Goal: Transaction & Acquisition: Purchase product/service

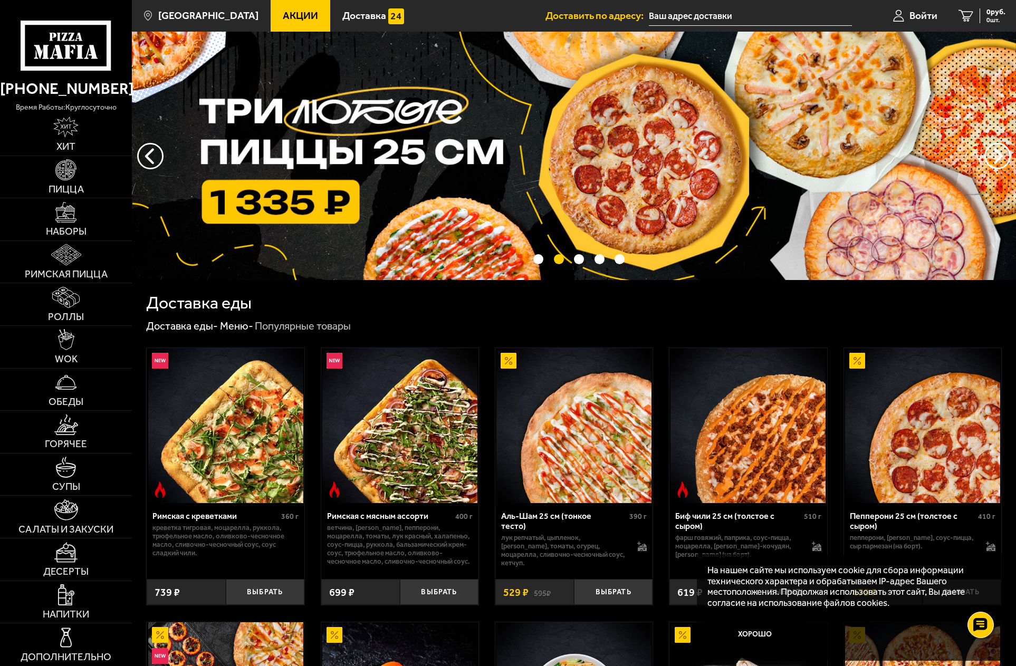
click at [283, 12] on span "Акции" at bounding box center [300, 16] width 35 height 10
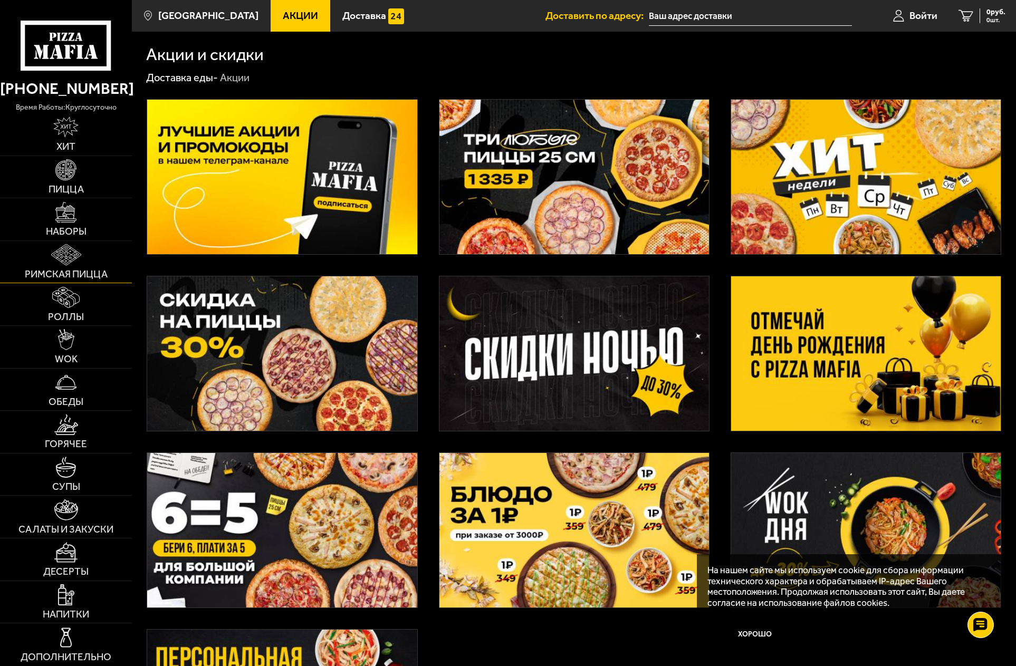
click at [75, 254] on img at bounding box center [66, 254] width 30 height 21
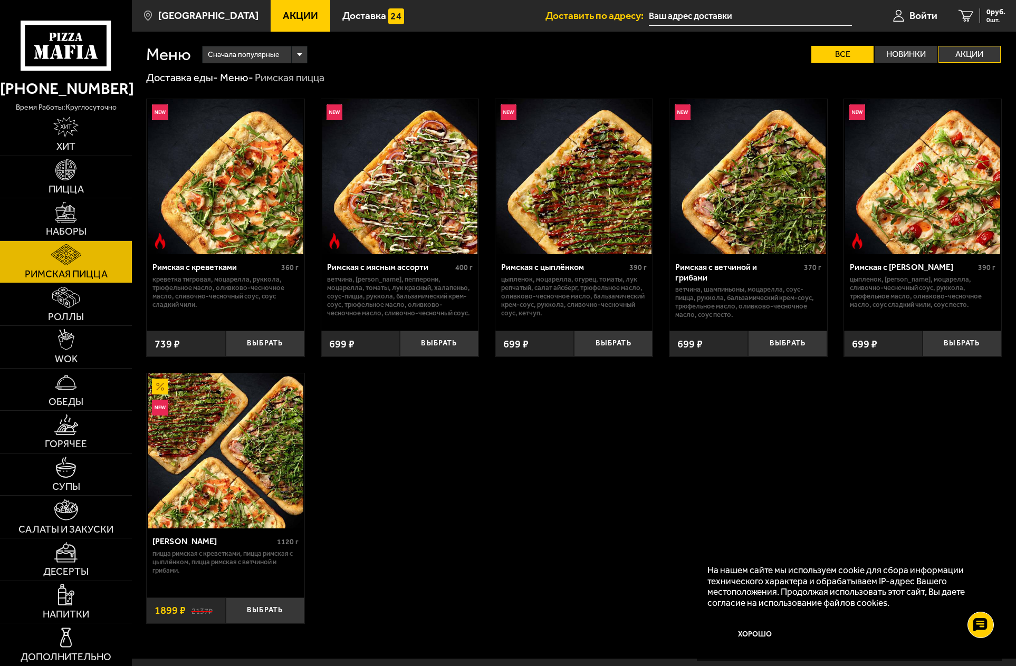
click at [975, 53] on label "Акции" at bounding box center [970, 54] width 62 height 17
click at [0, 0] on input "Акции" at bounding box center [0, 0] width 0 height 0
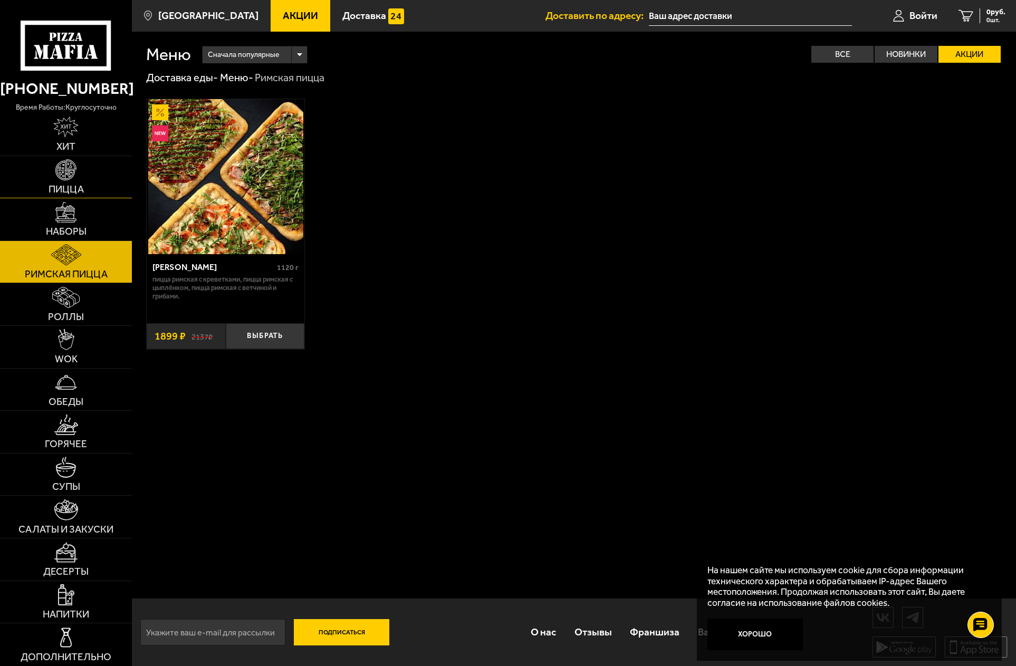
click at [69, 167] on img at bounding box center [65, 169] width 21 height 21
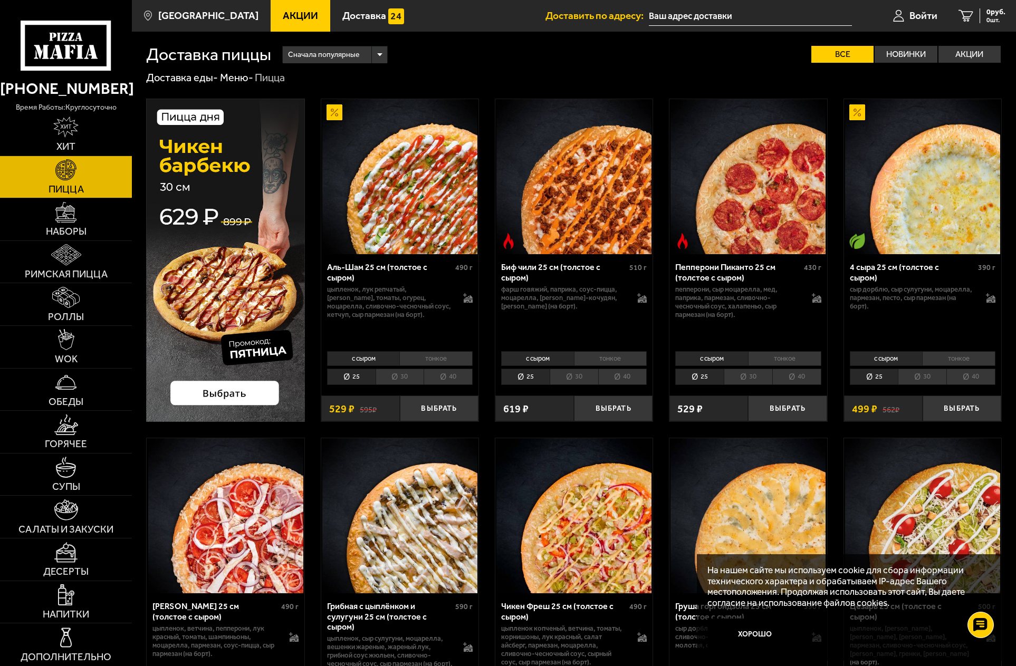
click at [460, 376] on li "40" at bounding box center [448, 377] width 49 height 16
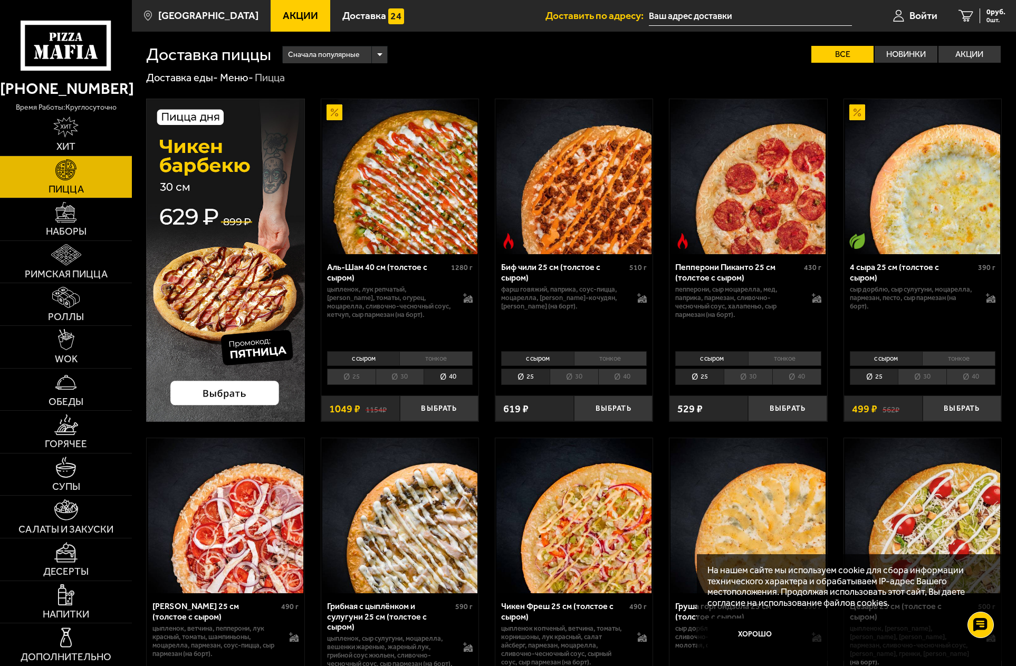
click at [284, 15] on span "Акции" at bounding box center [300, 16] width 35 height 10
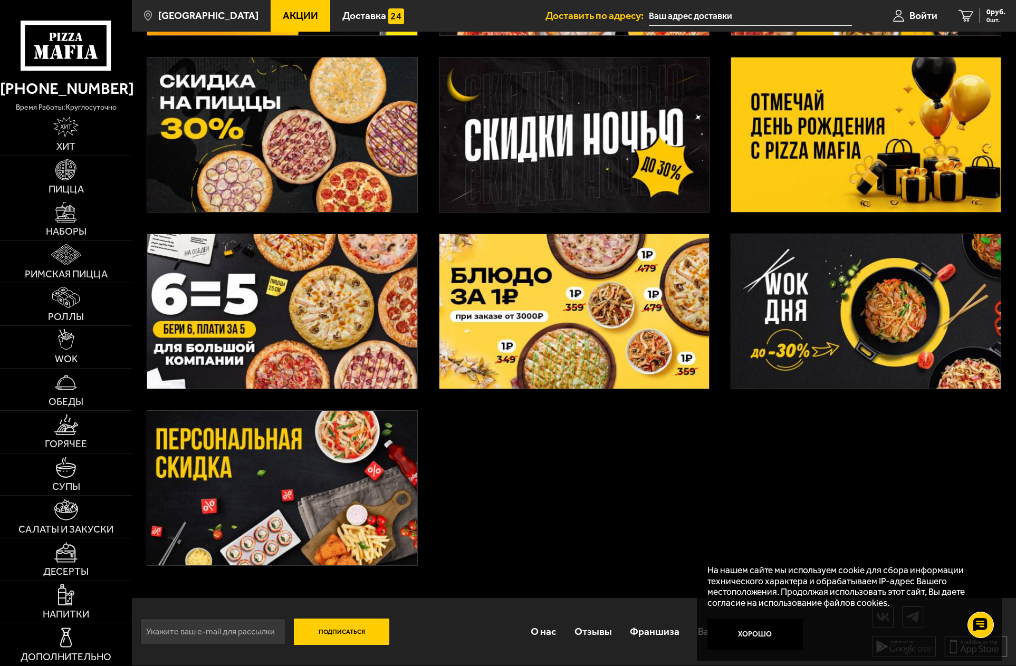
scroll to position [221, 0]
click at [755, 474] on div at bounding box center [574, 231] width 884 height 732
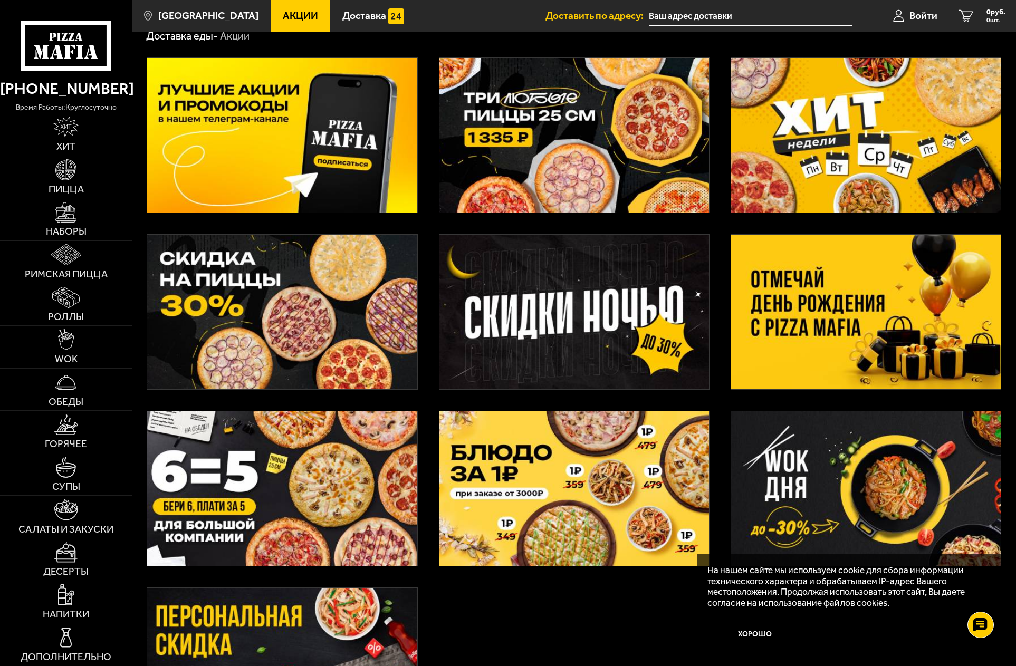
scroll to position [0, 0]
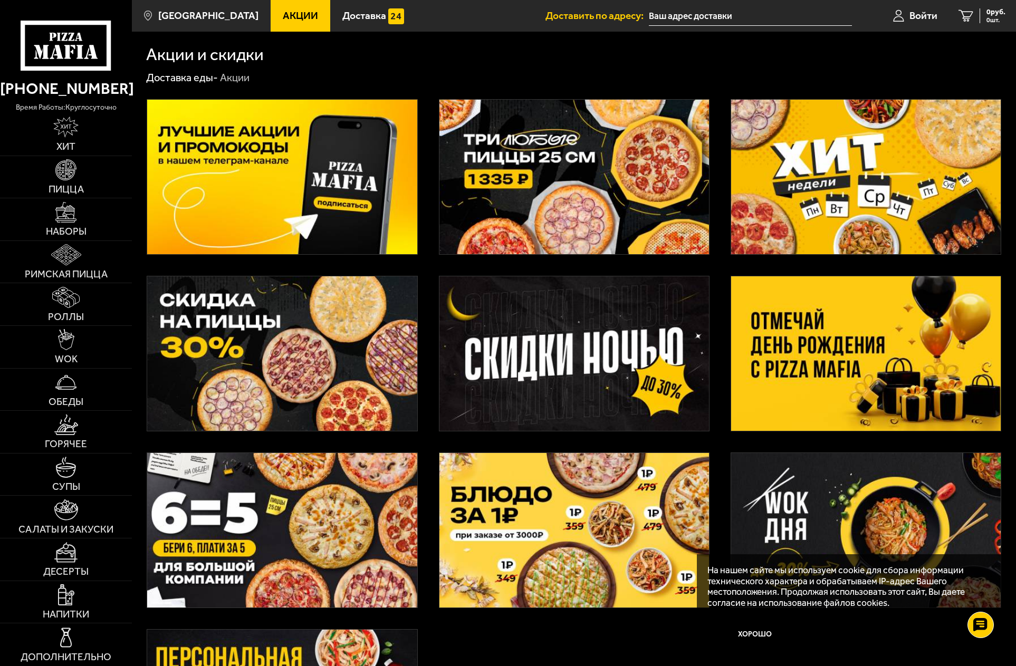
click at [571, 193] on img at bounding box center [574, 177] width 270 height 155
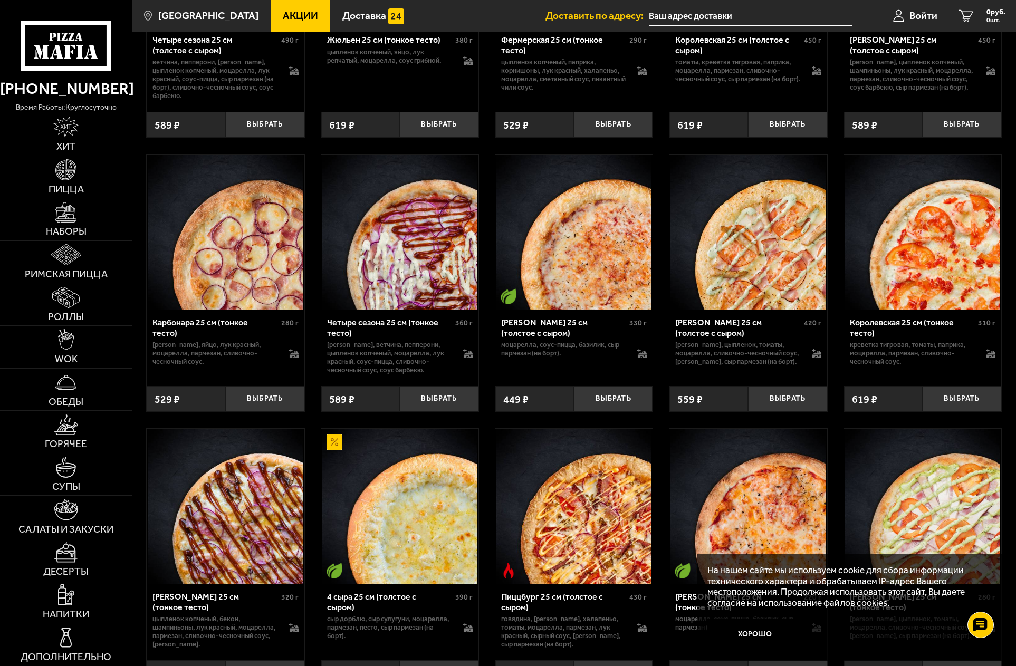
scroll to position [1846, 0]
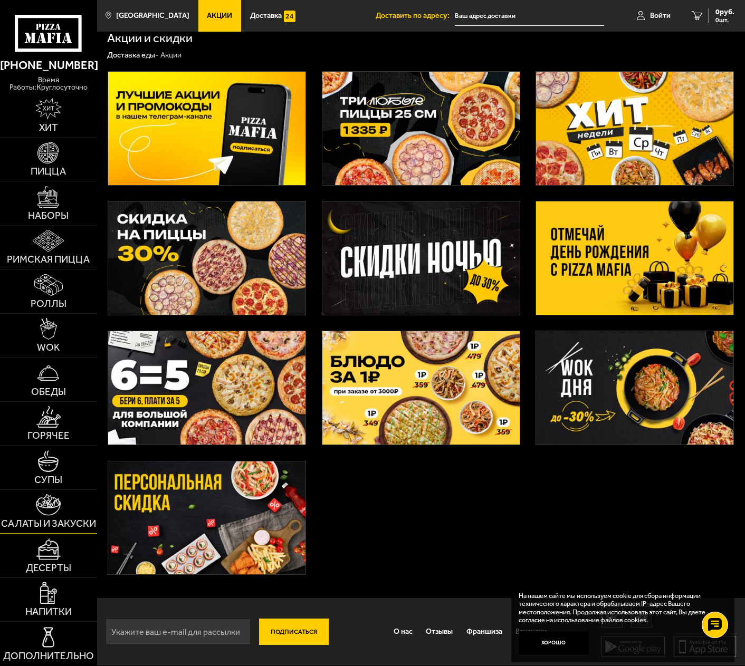
scroll to position [12, 0]
click at [52, 639] on img at bounding box center [48, 638] width 22 height 22
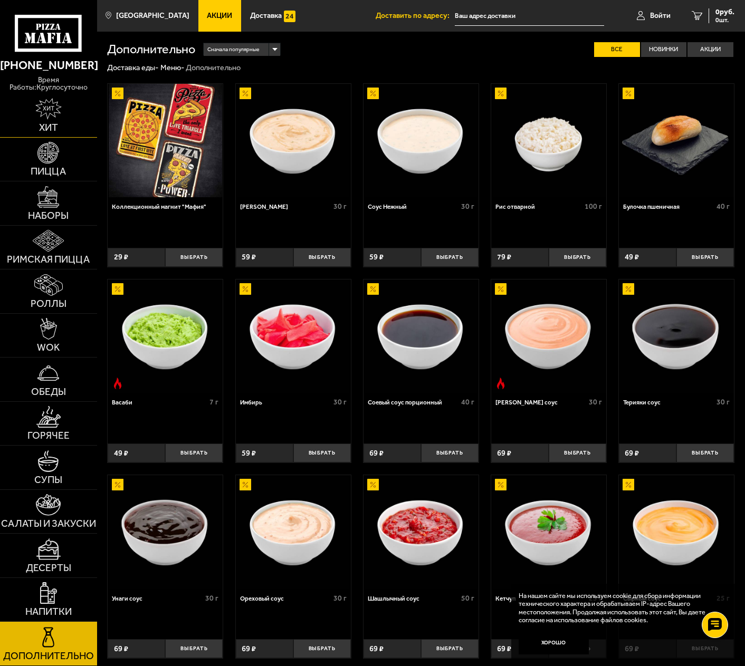
click at [45, 110] on img at bounding box center [48, 109] width 26 height 22
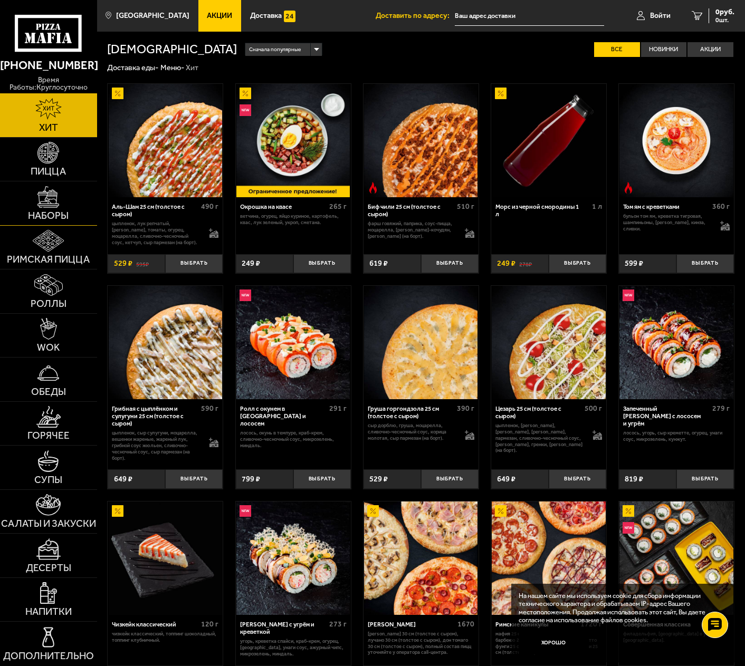
click at [51, 198] on img at bounding box center [48, 197] width 22 height 22
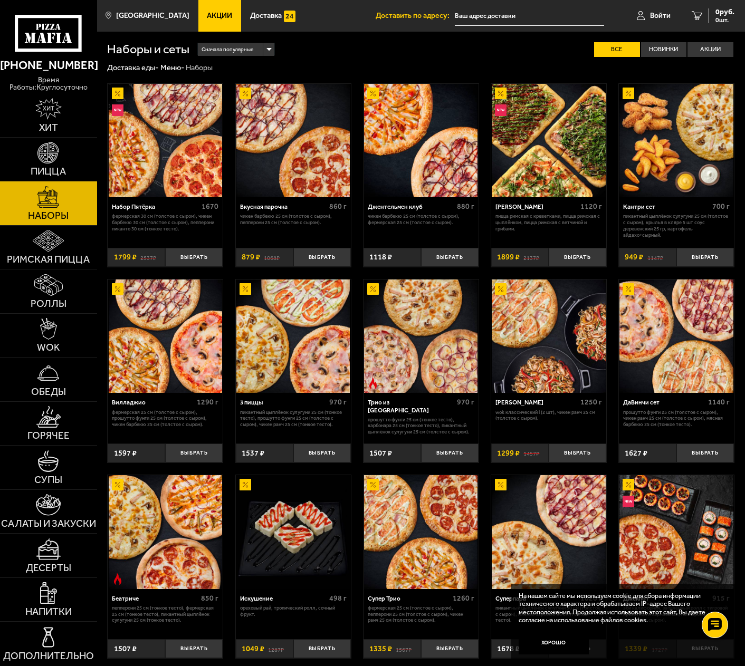
click at [267, 49] on div "Сначала популярные" at bounding box center [236, 49] width 76 height 13
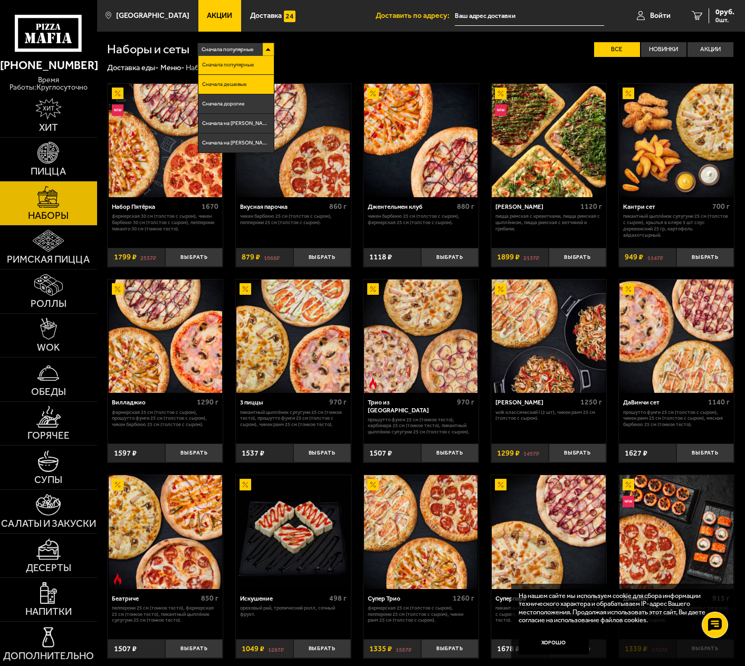
click at [250, 84] on li "Сначала дешевые" at bounding box center [235, 85] width 75 height 20
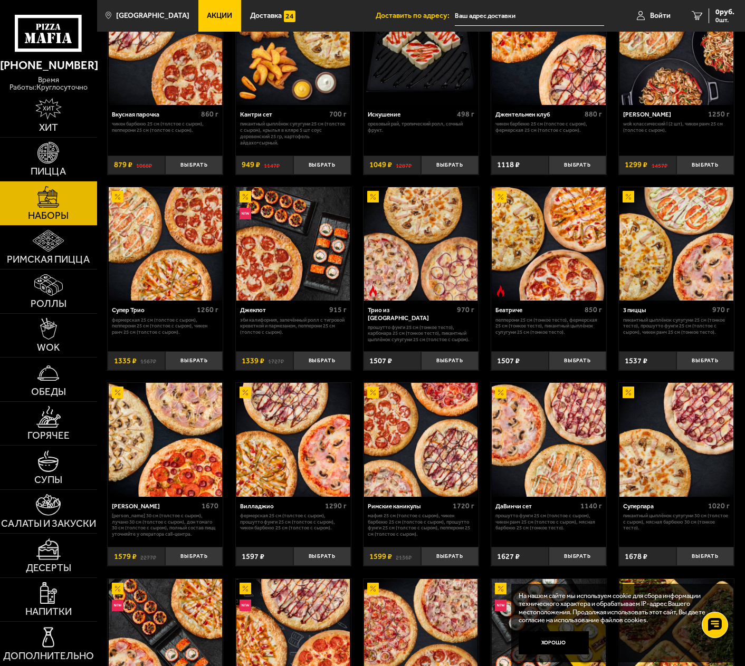
scroll to position [92, 0]
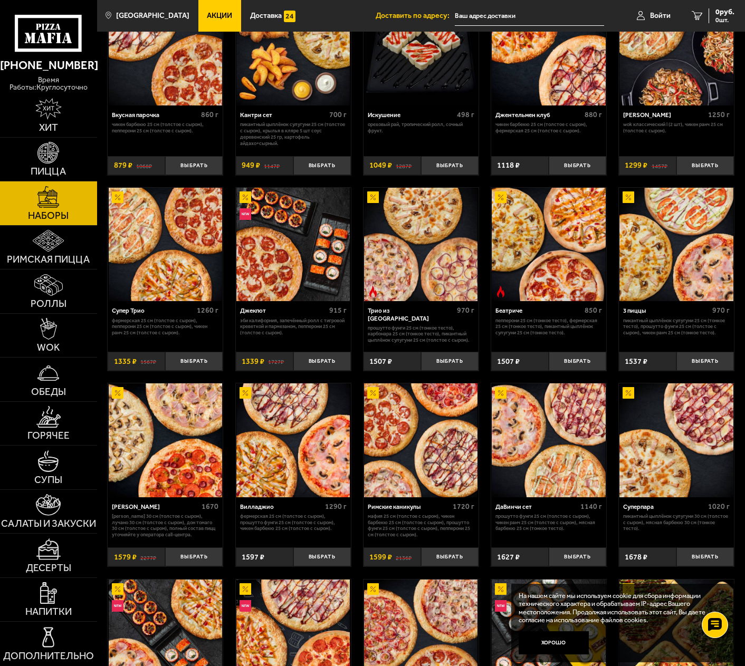
click at [167, 461] on img at bounding box center [165, 440] width 113 height 113
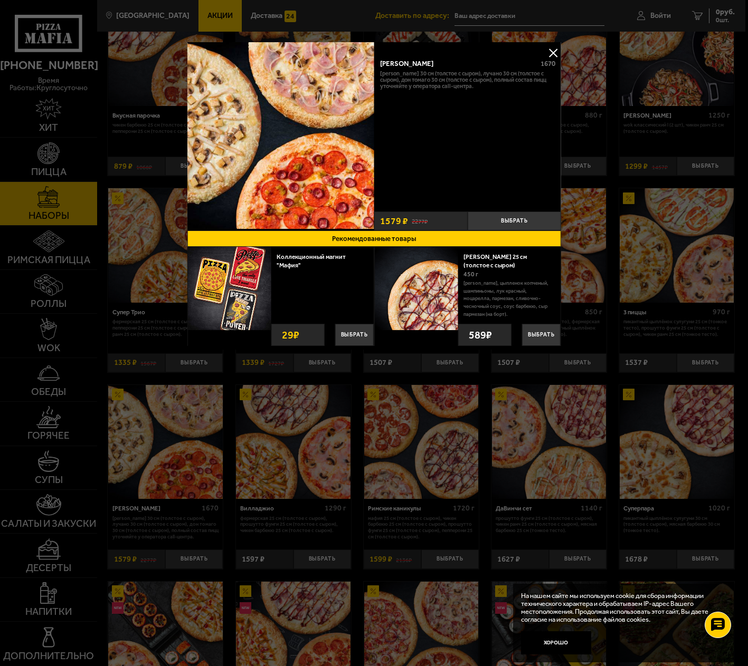
click at [550, 52] on button at bounding box center [553, 53] width 16 height 16
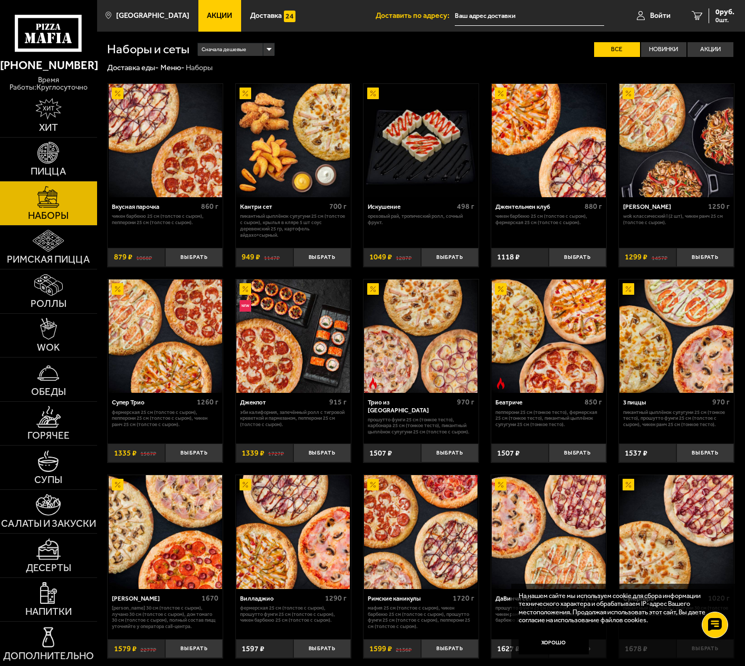
click at [237, 54] on span "Сначала дешевые" at bounding box center [224, 49] width 45 height 15
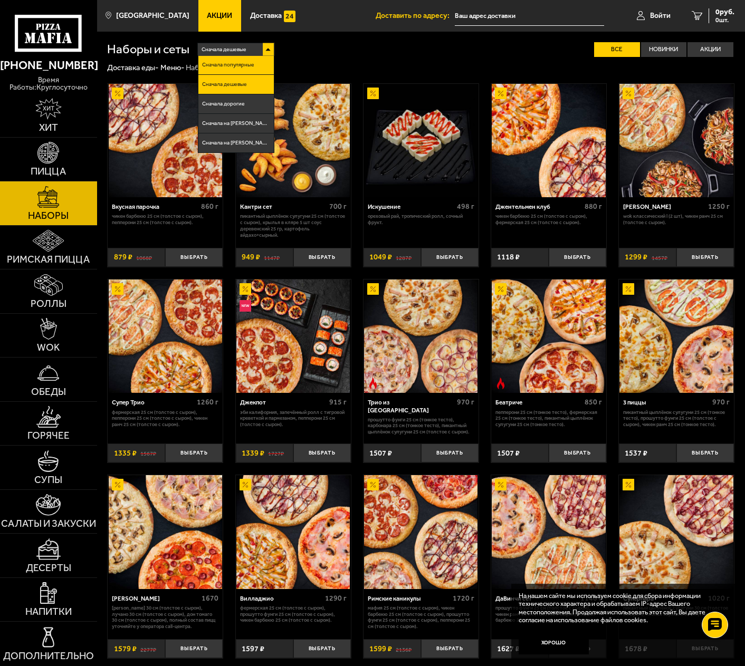
click at [224, 68] on li "Сначала популярные" at bounding box center [235, 66] width 75 height 20
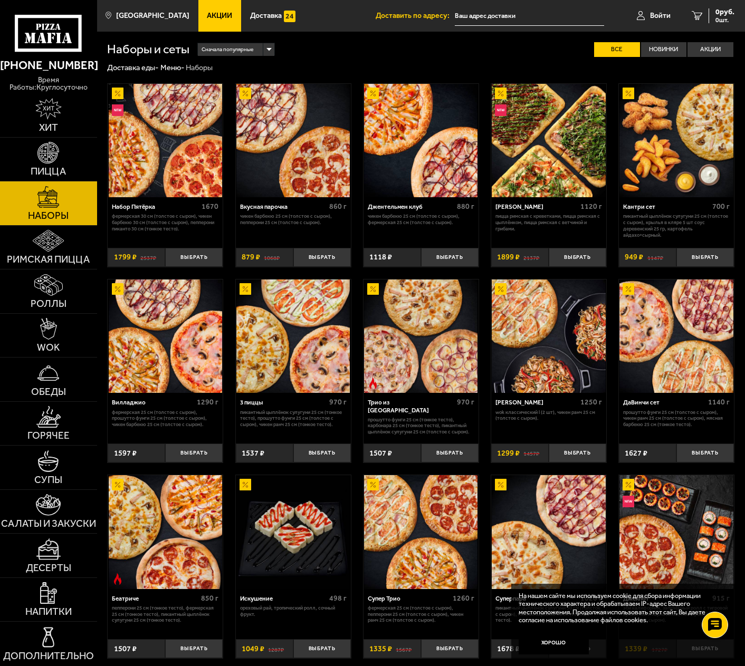
click at [168, 142] on img at bounding box center [165, 140] width 113 height 113
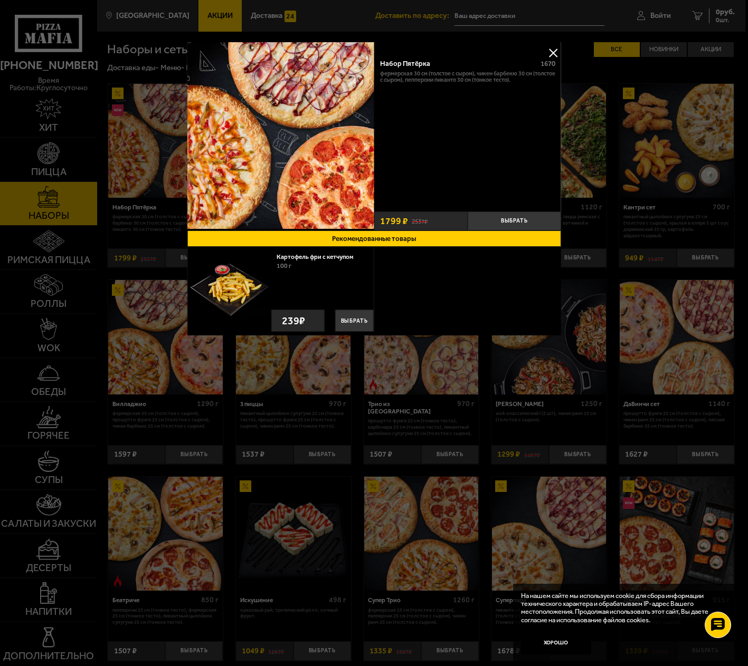
click at [548, 56] on button at bounding box center [553, 53] width 16 height 16
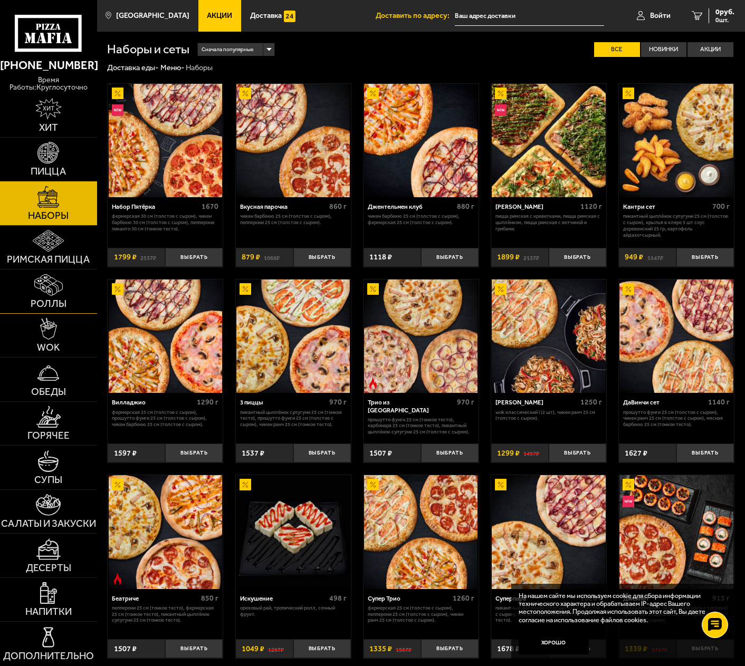
click at [58, 286] on img at bounding box center [48, 285] width 28 height 22
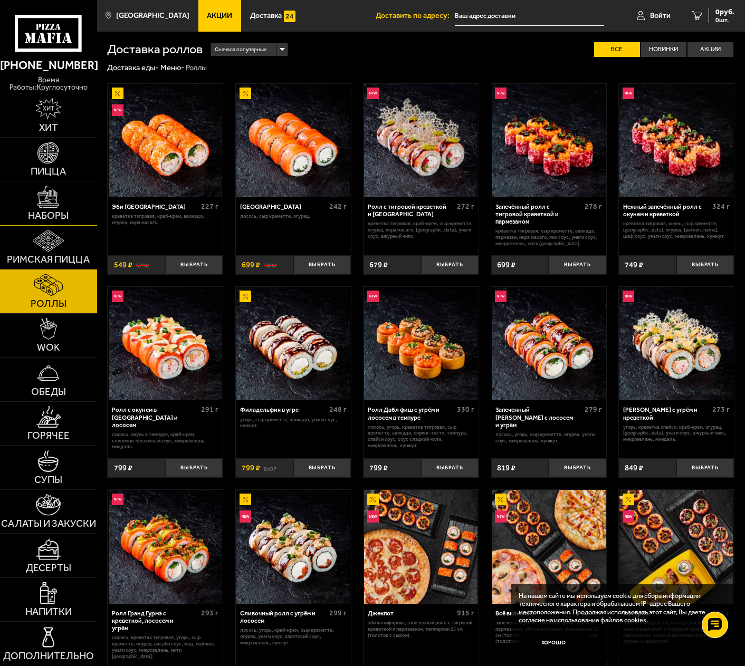
click at [43, 204] on img at bounding box center [48, 197] width 22 height 22
